Goal: Find specific page/section: Find specific page/section

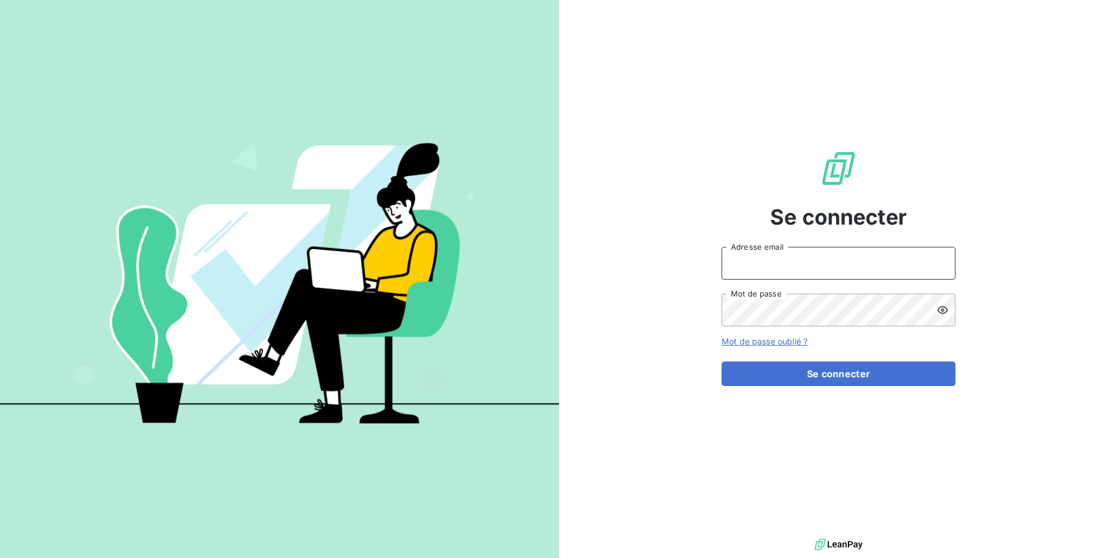
click at [755, 250] on input "Adresse email" at bounding box center [839, 263] width 234 height 33
type input "lsaulnier@newcliptechnics.com"
click at [722, 361] on button "Se connecter" at bounding box center [839, 373] width 234 height 25
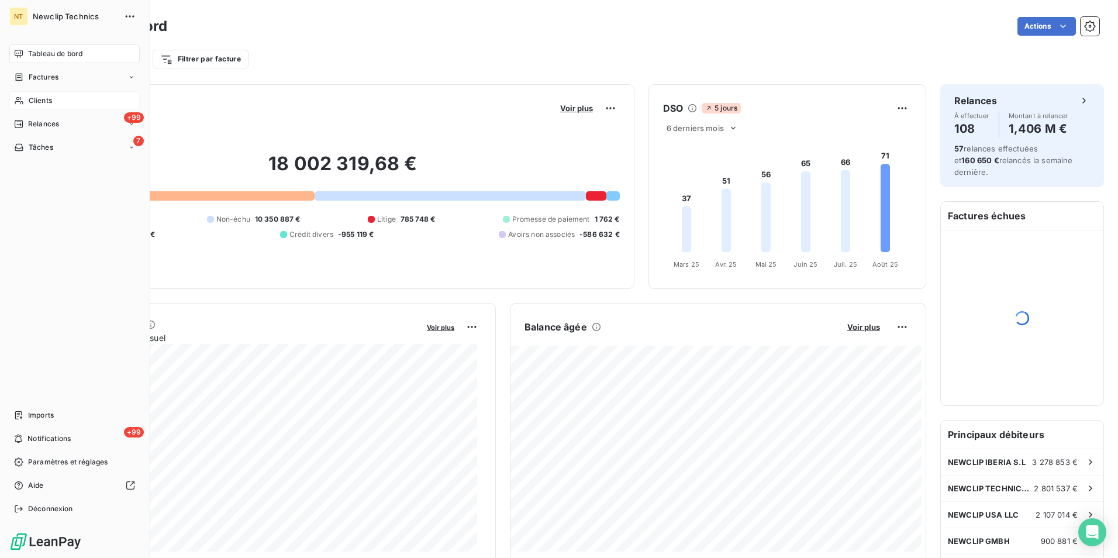
click at [31, 98] on span "Clients" at bounding box center [40, 100] width 23 height 11
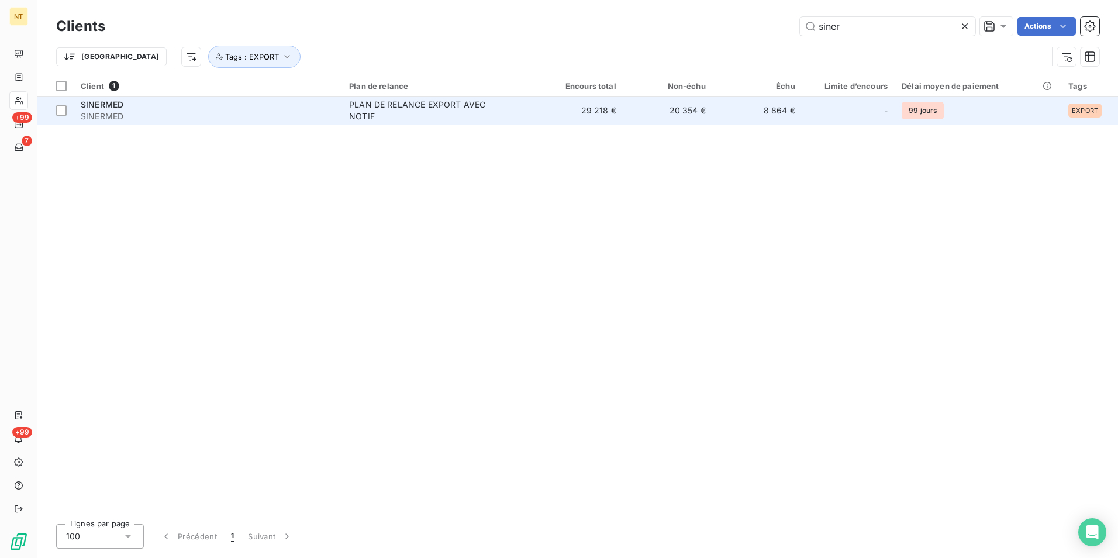
type input "siner"
click at [437, 118] on div "PLAN DE RELANCE EXPORT AVEC NOTIF" at bounding box center [422, 110] width 146 height 23
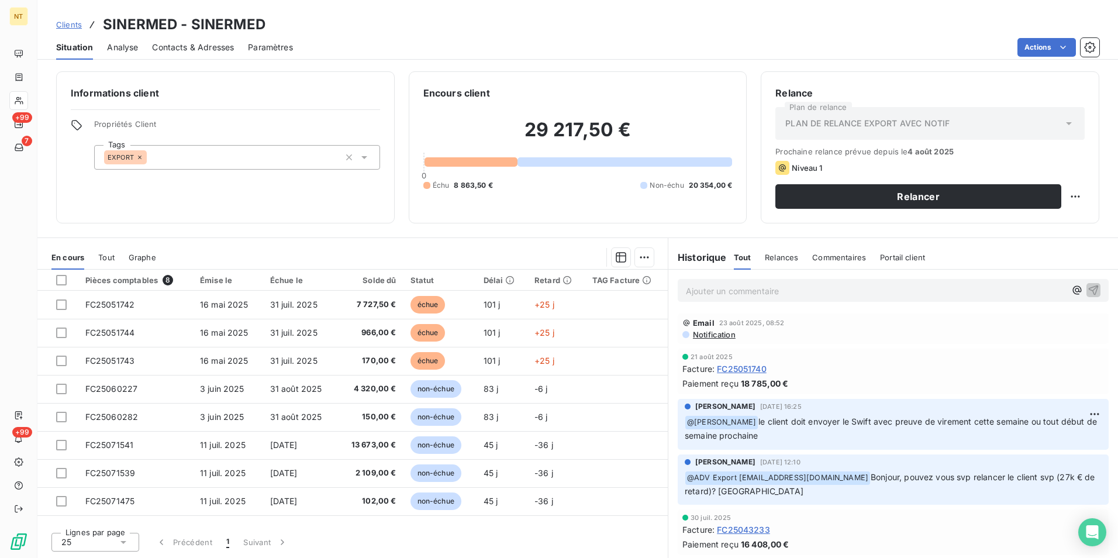
click at [848, 30] on div "Clients SINERMED - SINERMED" at bounding box center [577, 24] width 1081 height 21
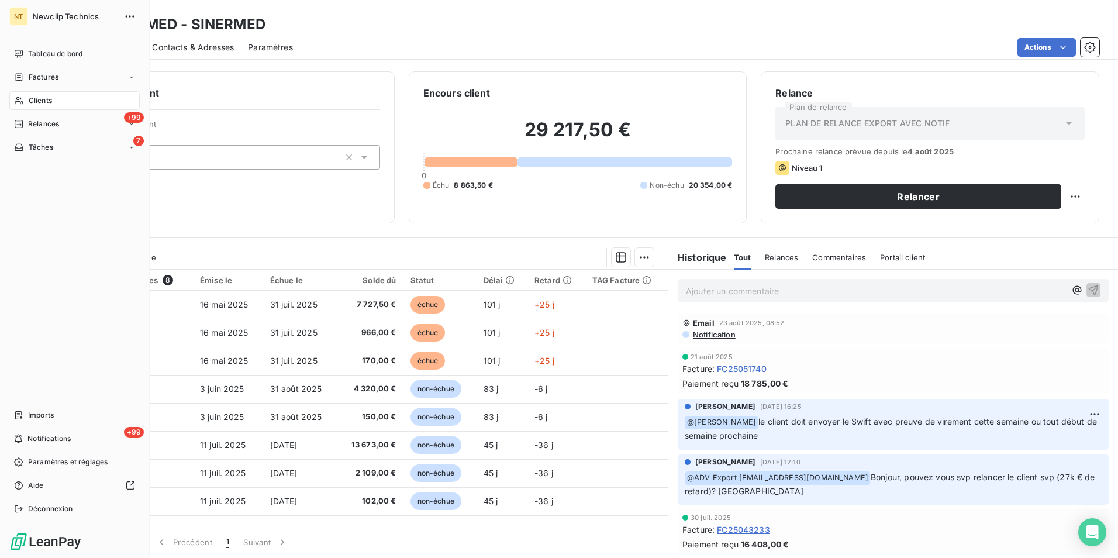
click at [64, 99] on div "Clients" at bounding box center [74, 100] width 130 height 19
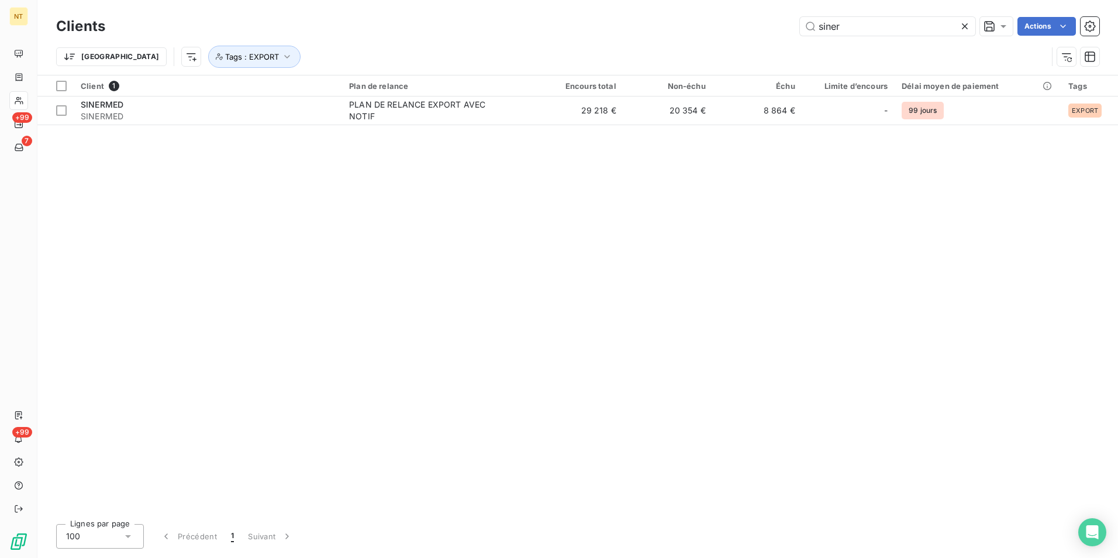
click at [965, 28] on icon at bounding box center [965, 26] width 12 height 12
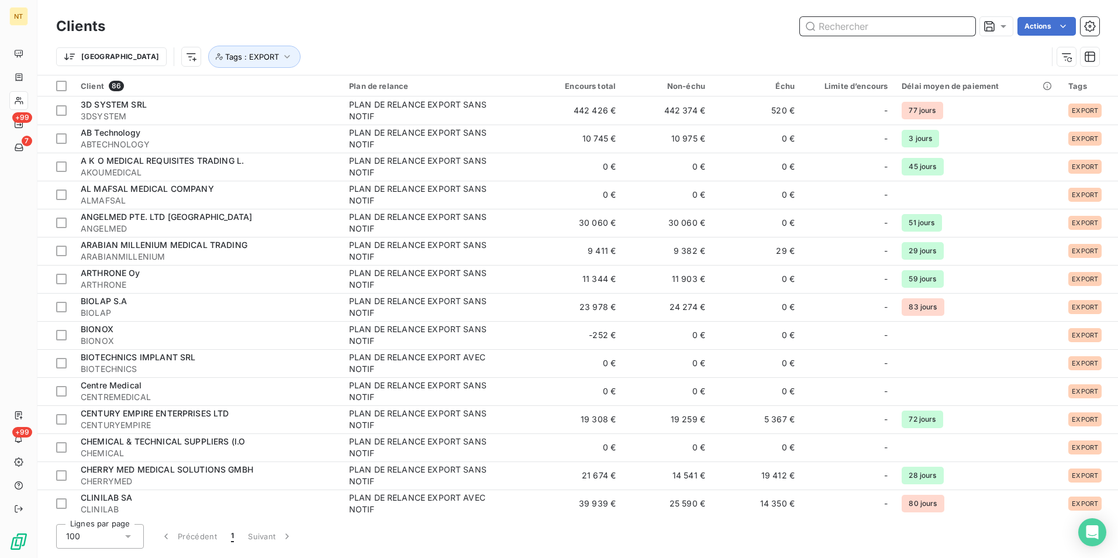
drag, startPoint x: 912, startPoint y: 25, endPoint x: 906, endPoint y: 29, distance: 7.1
click at [906, 29] on input "text" at bounding box center [887, 26] width 175 height 19
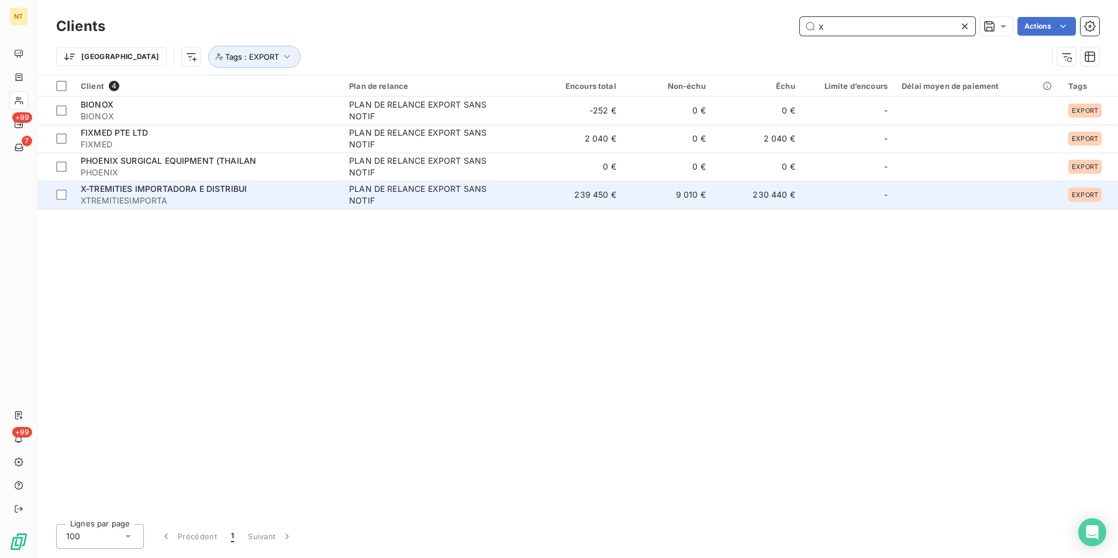
type input "x"
click at [552, 201] on td "239 450 €" at bounding box center [578, 195] width 89 height 28
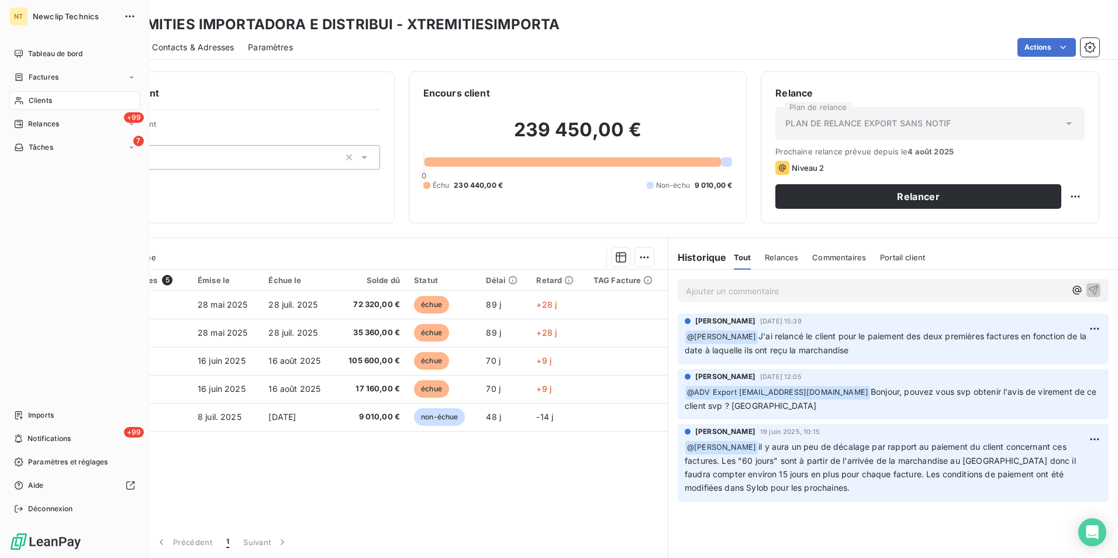
click at [64, 103] on div "Clients" at bounding box center [74, 100] width 130 height 19
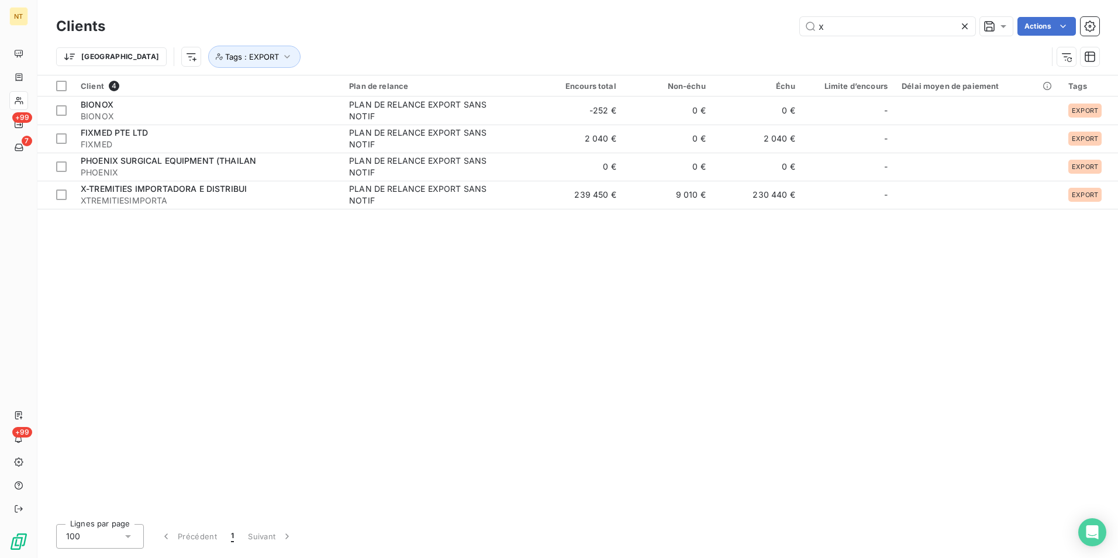
click at [970, 29] on icon at bounding box center [965, 26] width 12 height 12
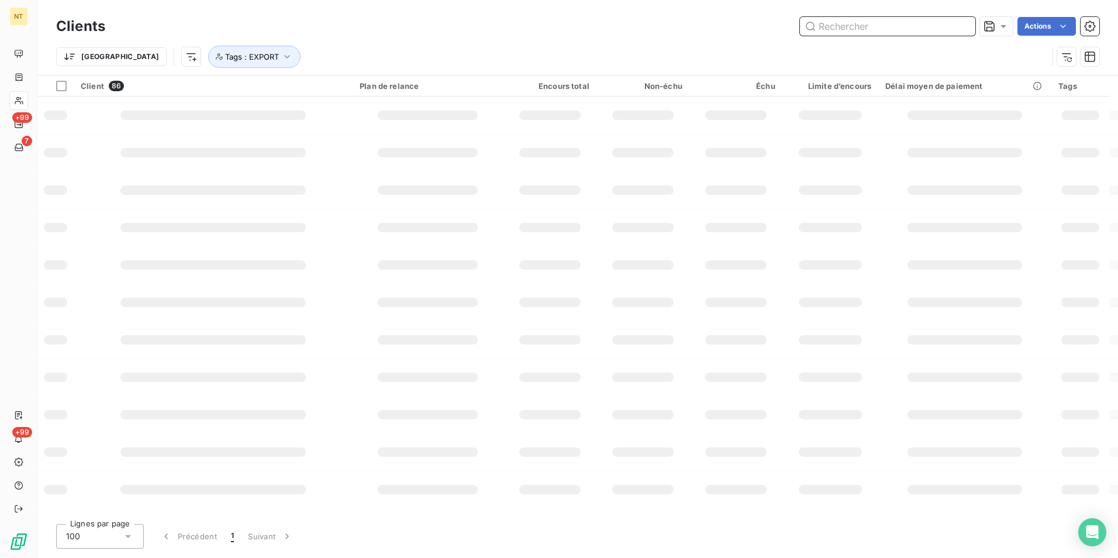
drag, startPoint x: 897, startPoint y: 27, endPoint x: 896, endPoint y: 37, distance: 9.4
click at [895, 27] on input "text" at bounding box center [887, 26] width 175 height 19
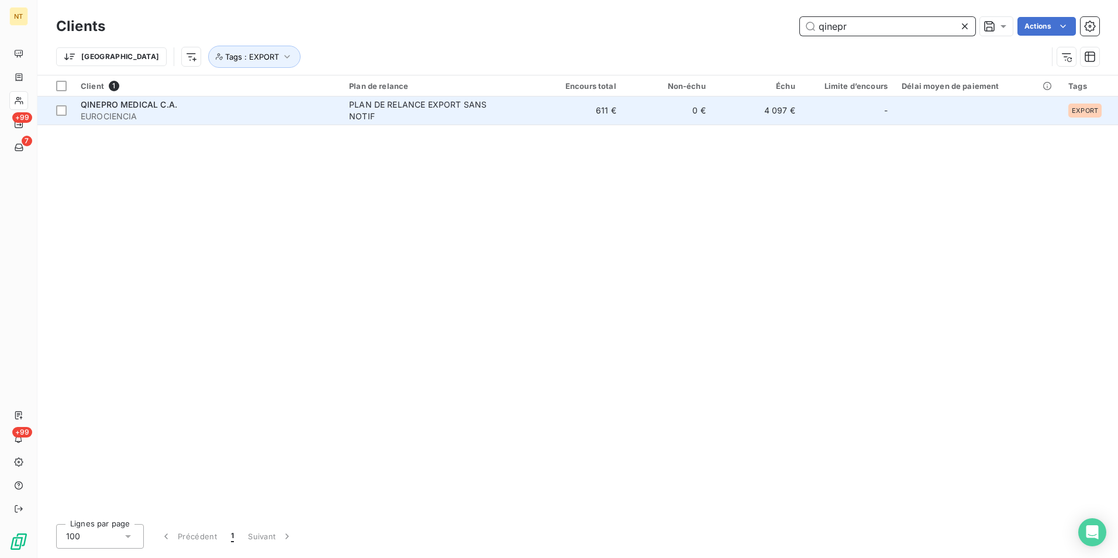
type input "qinepr"
click at [681, 114] on td "0 €" at bounding box center [668, 111] width 89 height 28
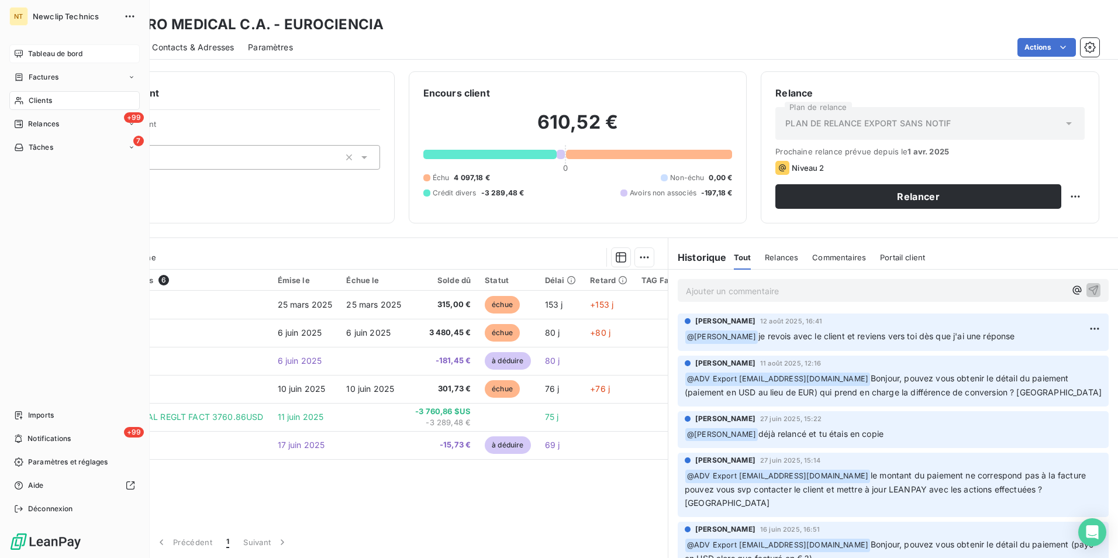
click at [71, 53] on span "Tableau de bord" at bounding box center [55, 54] width 54 height 11
